Goal: Feedback & Contribution: Leave review/rating

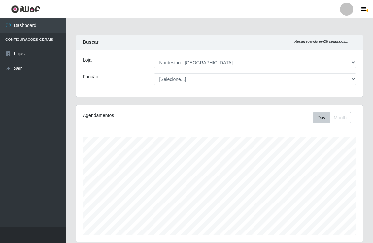
select select "454"
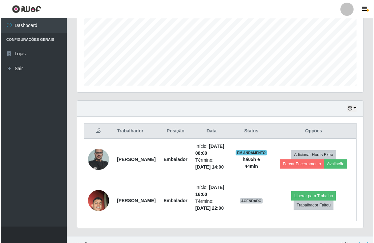
scroll to position [137, 286]
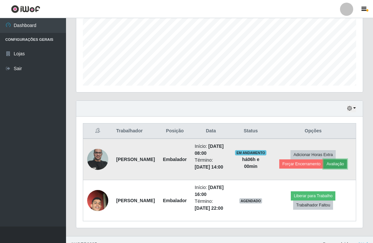
click at [326, 164] on button "Avaliação" at bounding box center [334, 164] width 23 height 9
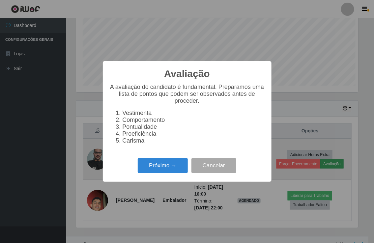
scroll to position [137, 282]
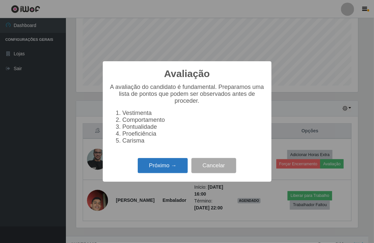
click at [166, 169] on button "Próximo →" at bounding box center [163, 166] width 50 height 16
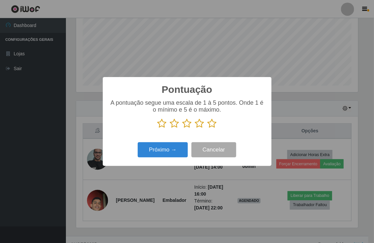
click at [162, 123] on icon at bounding box center [162, 124] width 9 height 10
click at [158, 129] on input "radio" at bounding box center [158, 129] width 0 height 0
click at [174, 124] on icon at bounding box center [174, 124] width 9 height 10
click at [170, 129] on input "radio" at bounding box center [170, 129] width 0 height 0
click at [185, 123] on icon at bounding box center [187, 124] width 9 height 10
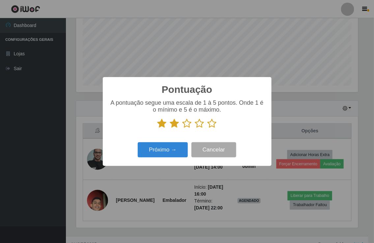
click at [183, 129] on input "radio" at bounding box center [183, 129] width 0 height 0
click at [199, 124] on icon at bounding box center [199, 124] width 9 height 10
click at [195, 129] on input "radio" at bounding box center [195, 129] width 0 height 0
click at [214, 123] on icon at bounding box center [212, 124] width 9 height 10
click at [208, 129] on input "radio" at bounding box center [208, 129] width 0 height 0
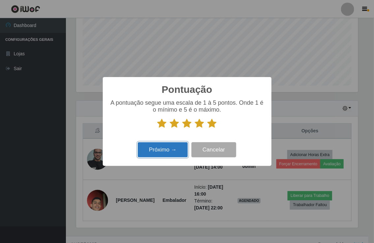
click at [163, 149] on button "Próximo →" at bounding box center [163, 151] width 50 height 16
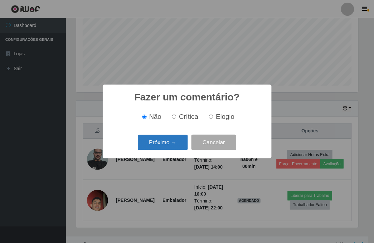
click at [171, 142] on button "Próximo →" at bounding box center [163, 143] width 50 height 16
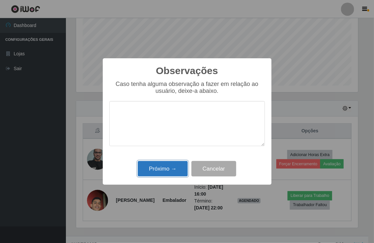
click at [162, 170] on button "Próximo →" at bounding box center [163, 169] width 50 height 16
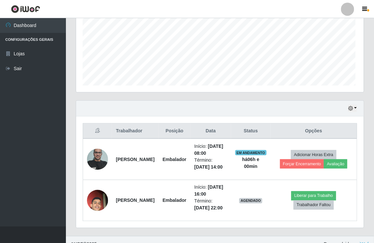
scroll to position [137, 286]
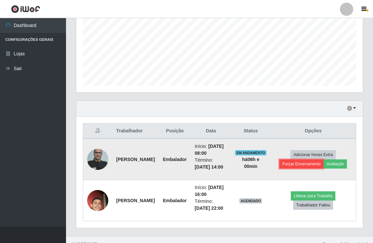
click at [307, 162] on button "Forçar Encerramento" at bounding box center [301, 164] width 44 height 9
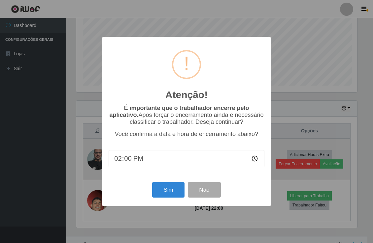
scroll to position [137, 282]
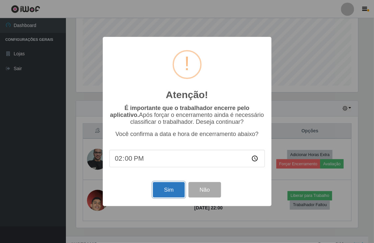
click at [165, 194] on button "Sim" at bounding box center [169, 190] width 32 height 16
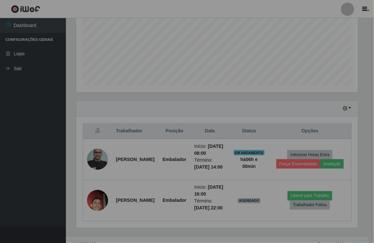
scroll to position [137, 286]
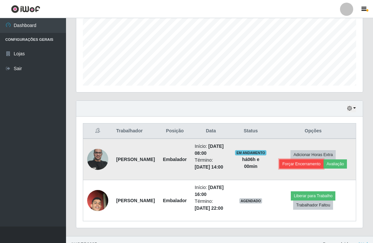
click at [292, 163] on button "Forçar Encerramento" at bounding box center [301, 164] width 44 height 9
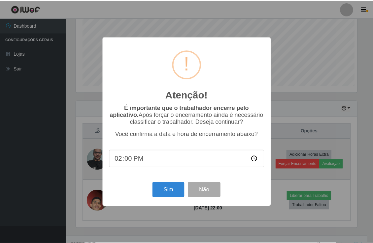
scroll to position [137, 282]
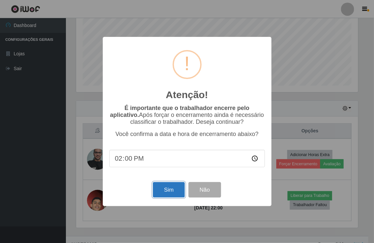
click at [164, 191] on button "Sim" at bounding box center [169, 190] width 32 height 16
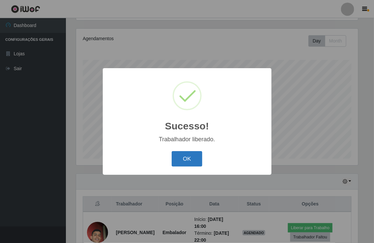
click at [185, 157] on button "OK" at bounding box center [187, 159] width 31 height 16
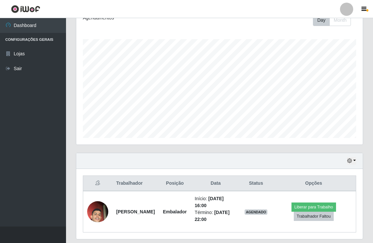
scroll to position [118, 0]
